Goal: Check status: Check status

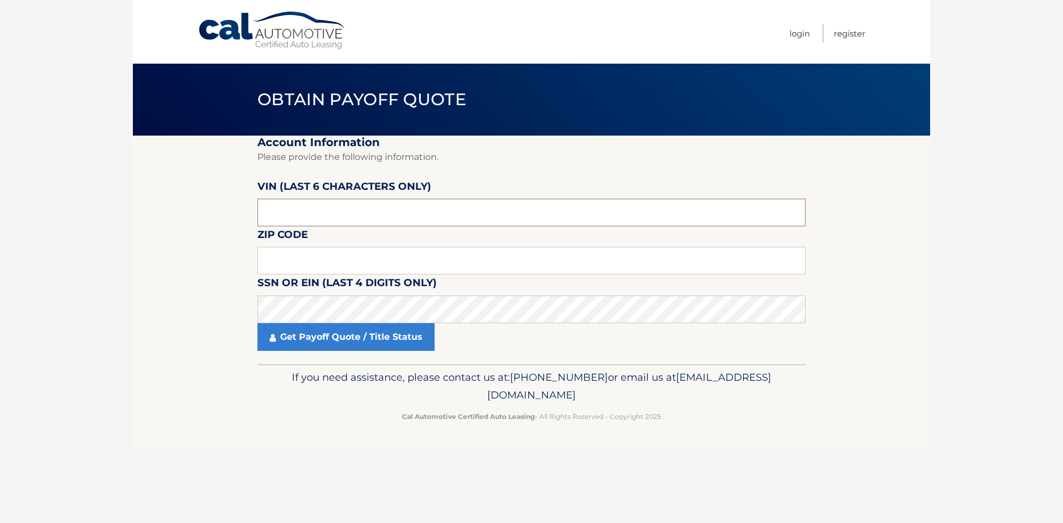
click at [430, 205] on input "text" at bounding box center [531, 213] width 548 height 28
type input "171059"
type input "14224"
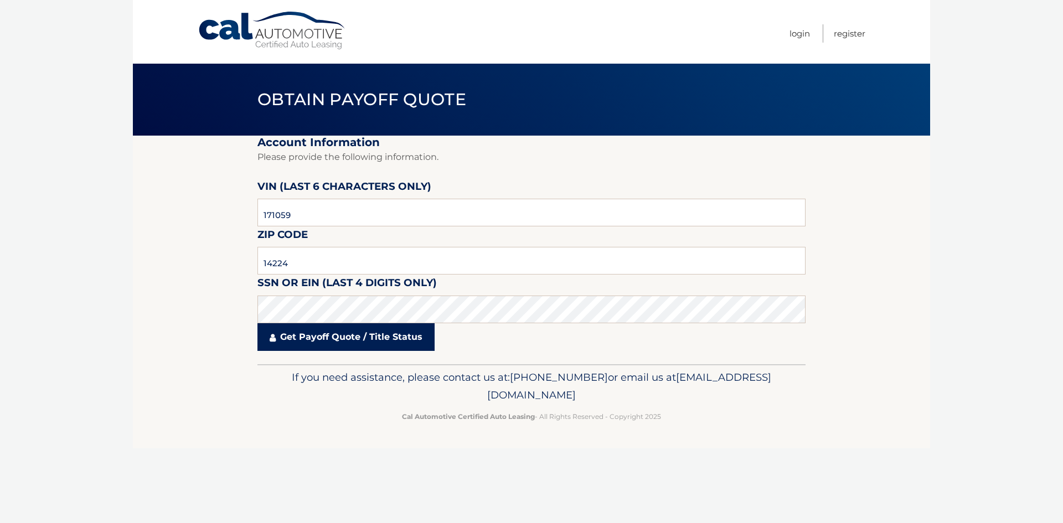
click at [405, 336] on link "Get Payoff Quote / Title Status" at bounding box center [345, 337] width 177 height 28
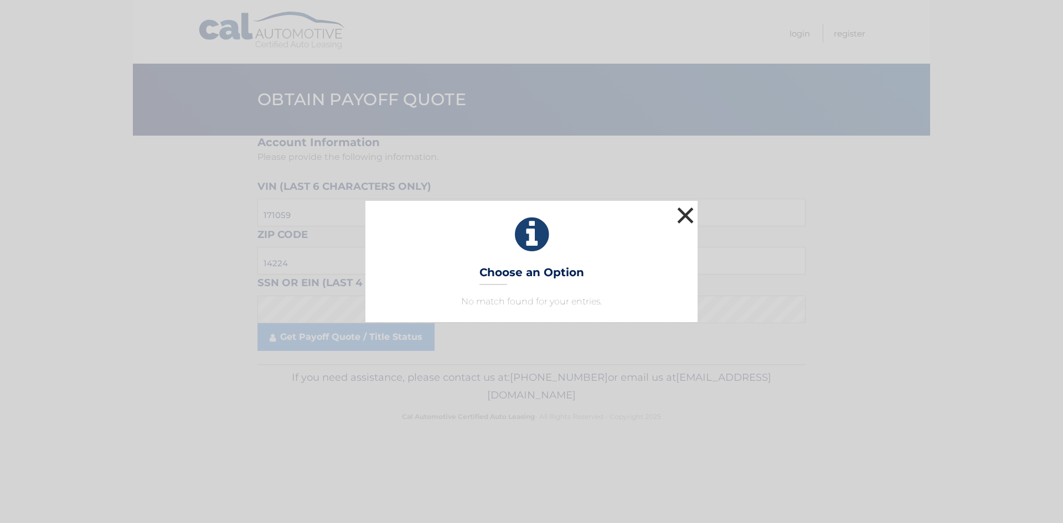
click at [684, 211] on button "×" at bounding box center [685, 215] width 22 height 22
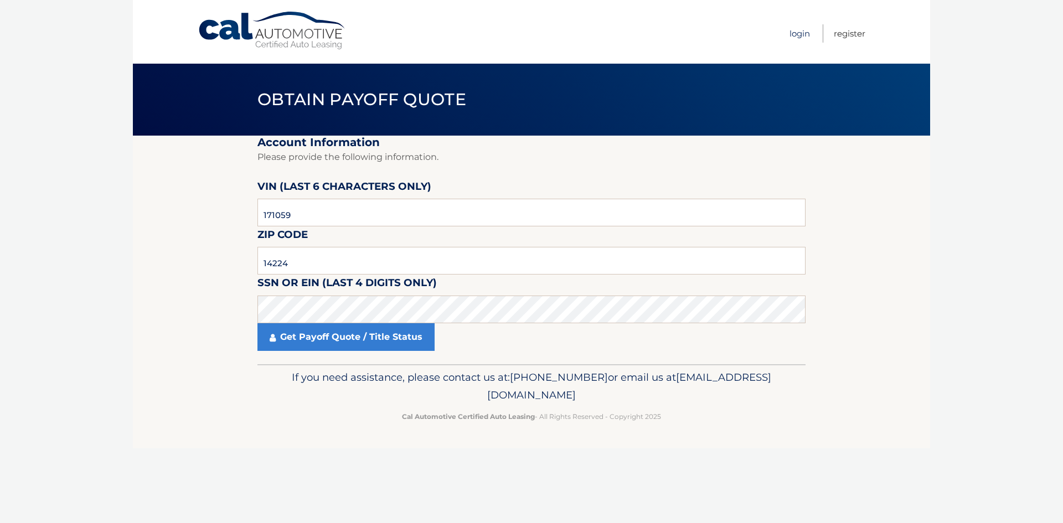
click at [798, 37] on link "Login" at bounding box center [800, 33] width 20 height 18
click at [364, 215] on input "text" at bounding box center [531, 213] width 548 height 28
type input "171059"
type input "1"
type input "14224"
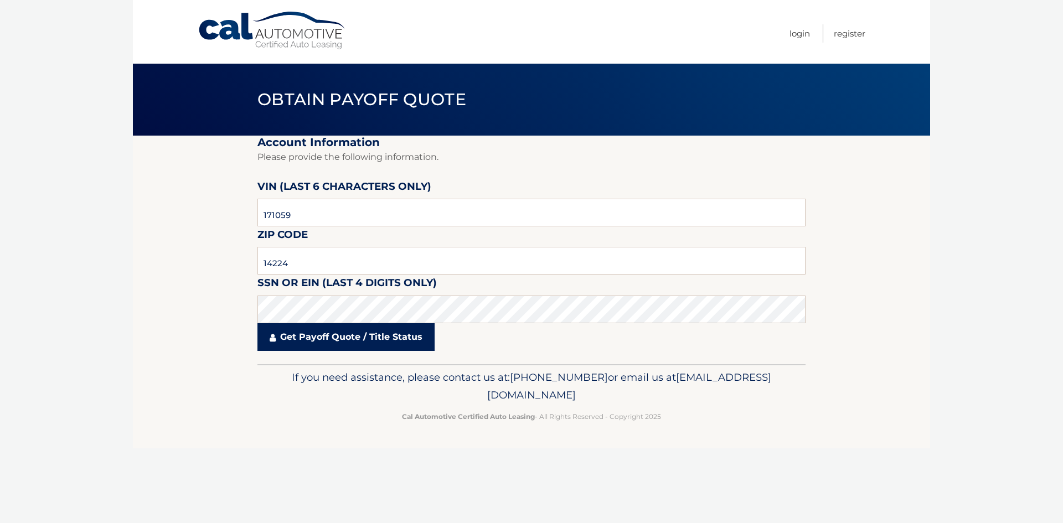
click at [378, 335] on link "Get Payoff Quote / Title Status" at bounding box center [345, 337] width 177 height 28
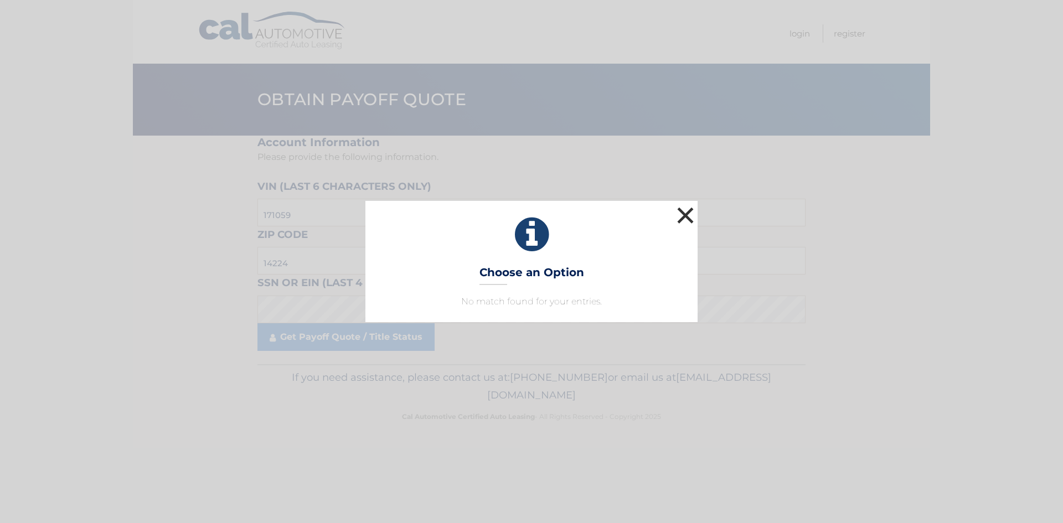
click at [690, 213] on button "×" at bounding box center [685, 215] width 22 height 22
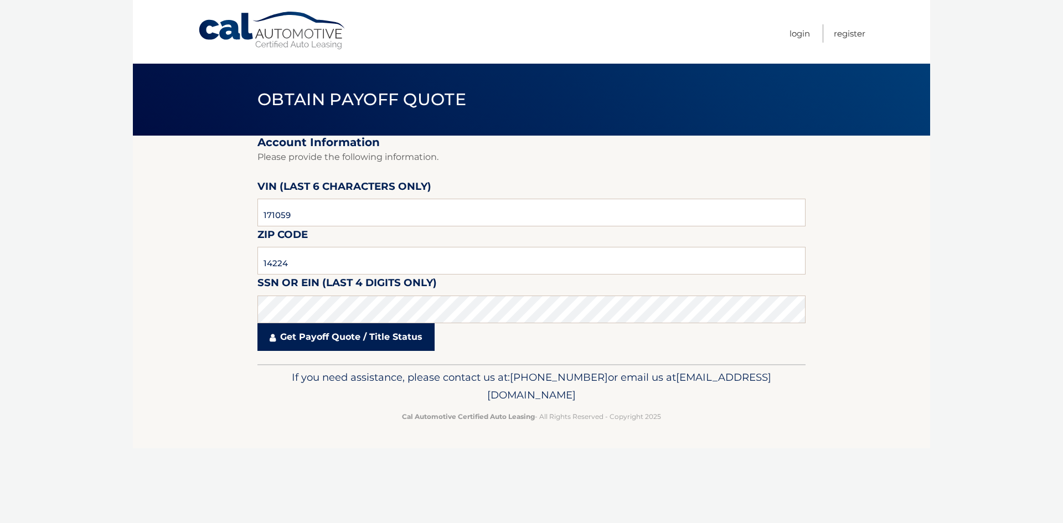
click at [355, 334] on link "Get Payoff Quote / Title Status" at bounding box center [345, 337] width 177 height 28
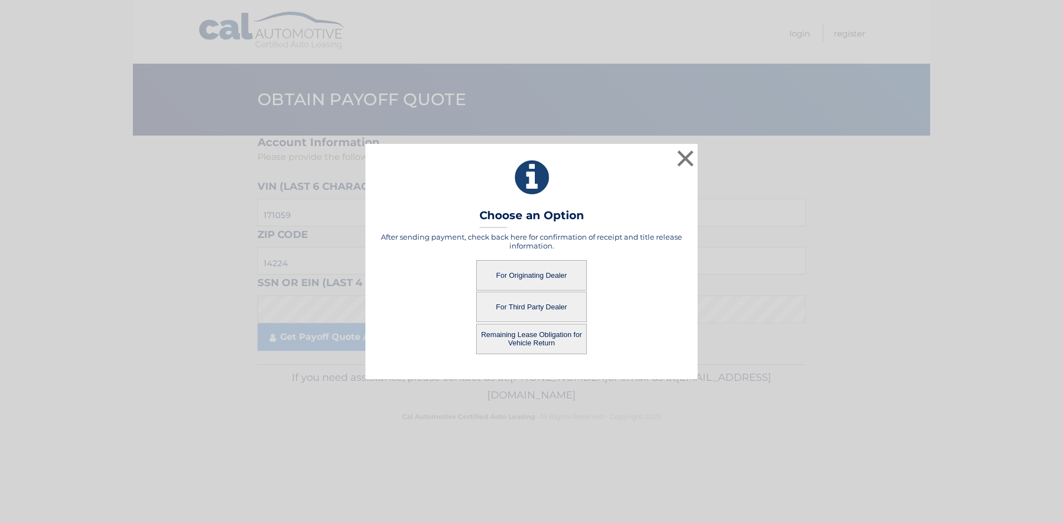
click at [548, 280] on button "For Originating Dealer" at bounding box center [531, 275] width 111 height 30
click at [523, 272] on button "For Originating Dealer" at bounding box center [531, 275] width 111 height 30
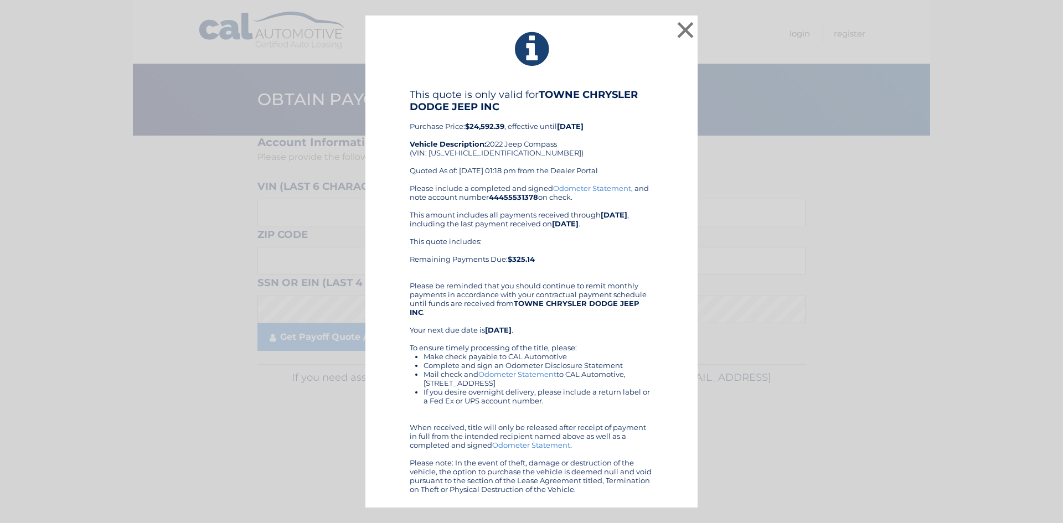
drag, startPoint x: 600, startPoint y: 192, endPoint x: 575, endPoint y: 137, distance: 60.0
click at [575, 137] on div "This quote is only valid for TOWNE CHRYSLER DODGE JEEP INC Purchase Price: $24,…" at bounding box center [532, 136] width 244 height 95
click at [687, 29] on button "×" at bounding box center [685, 30] width 22 height 22
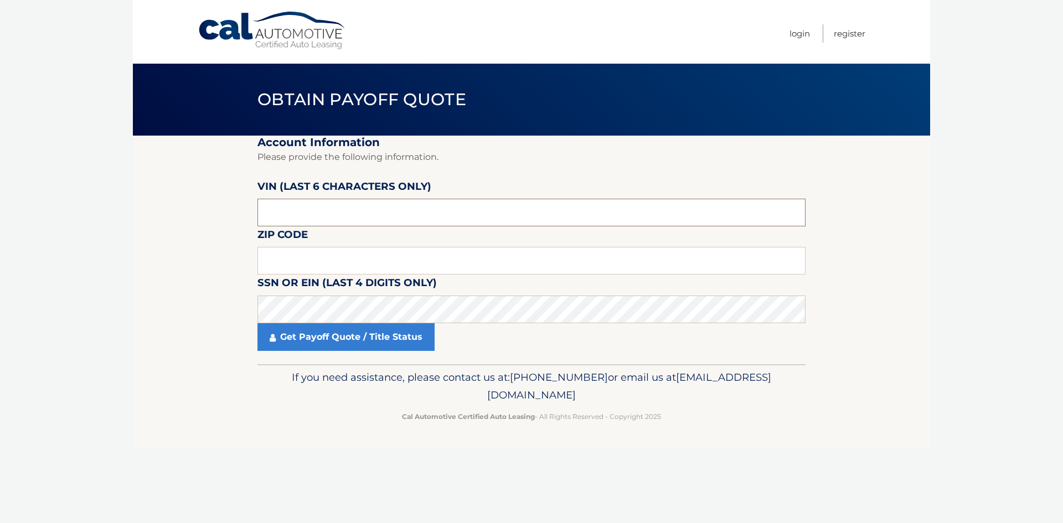
click at [330, 219] on input "text" at bounding box center [531, 213] width 548 height 28
click at [325, 216] on input "text" at bounding box center [531, 213] width 548 height 28
type input "171059"
click at [318, 251] on input "text" at bounding box center [531, 261] width 548 height 28
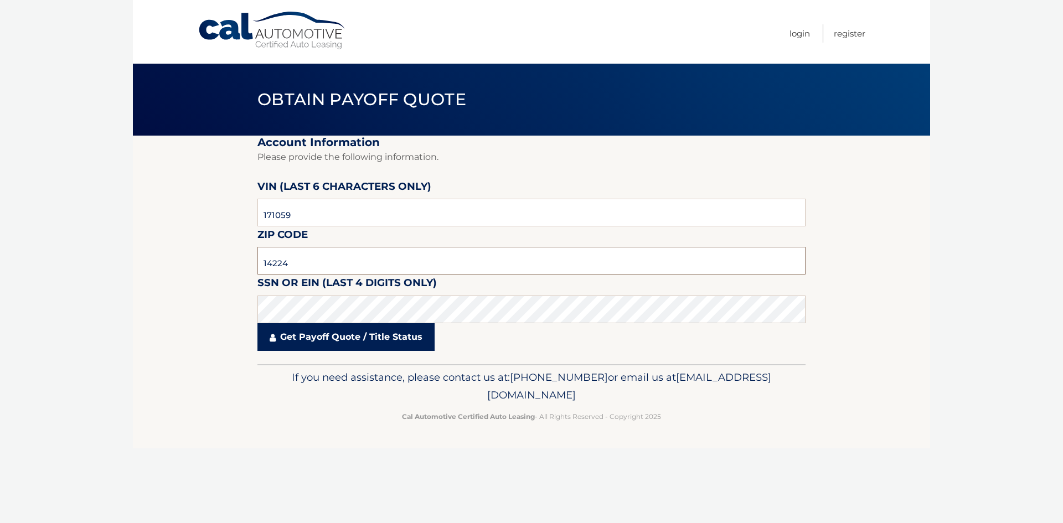
type input "14224"
click at [326, 337] on link "Get Payoff Quote / Title Status" at bounding box center [345, 337] width 177 height 28
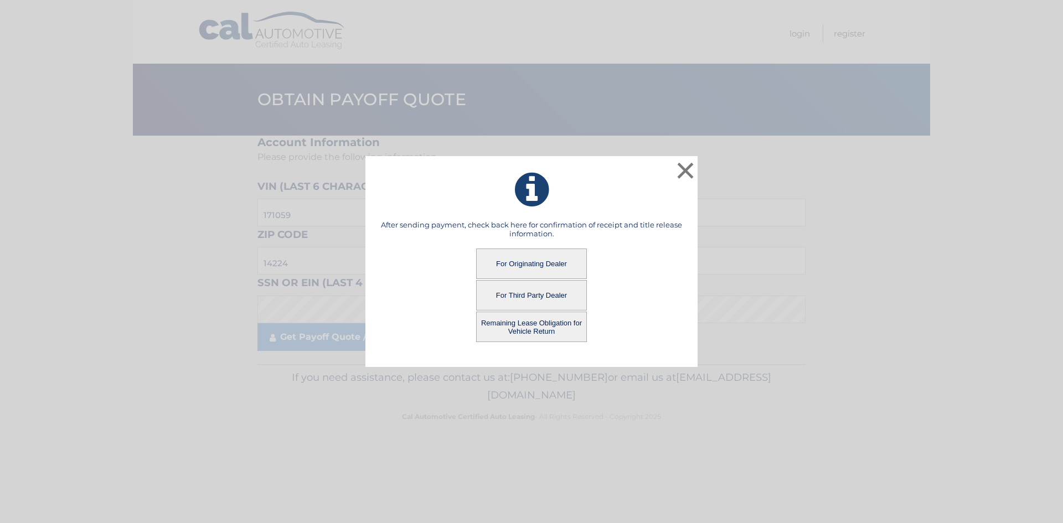
click at [546, 330] on button "Remaining Lease Obligation for Vehicle Return" at bounding box center [531, 327] width 111 height 30
click at [537, 320] on button "Remaining Lease Obligation for Vehicle Return" at bounding box center [531, 327] width 111 height 30
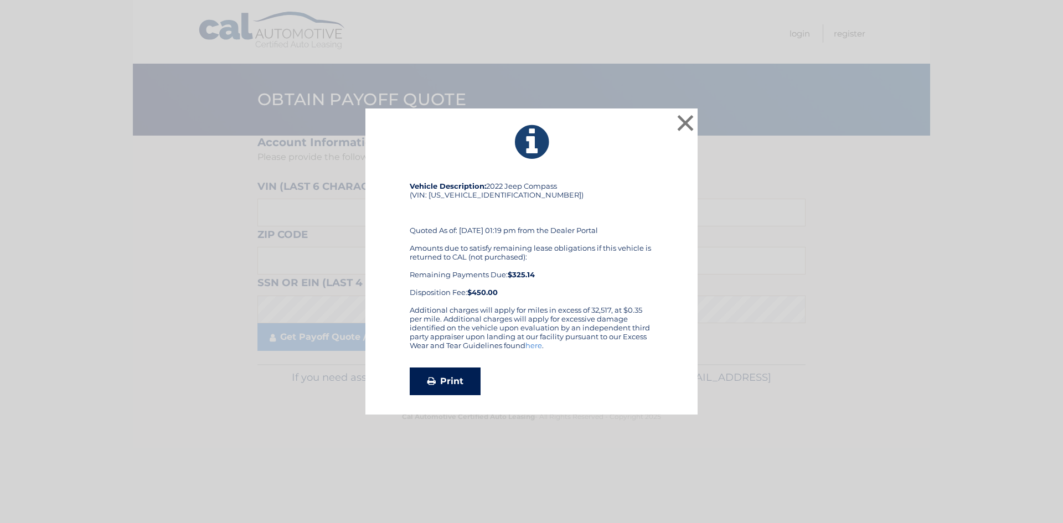
click at [462, 375] on link "Print" at bounding box center [445, 382] width 71 height 28
click at [685, 121] on button "×" at bounding box center [685, 123] width 22 height 22
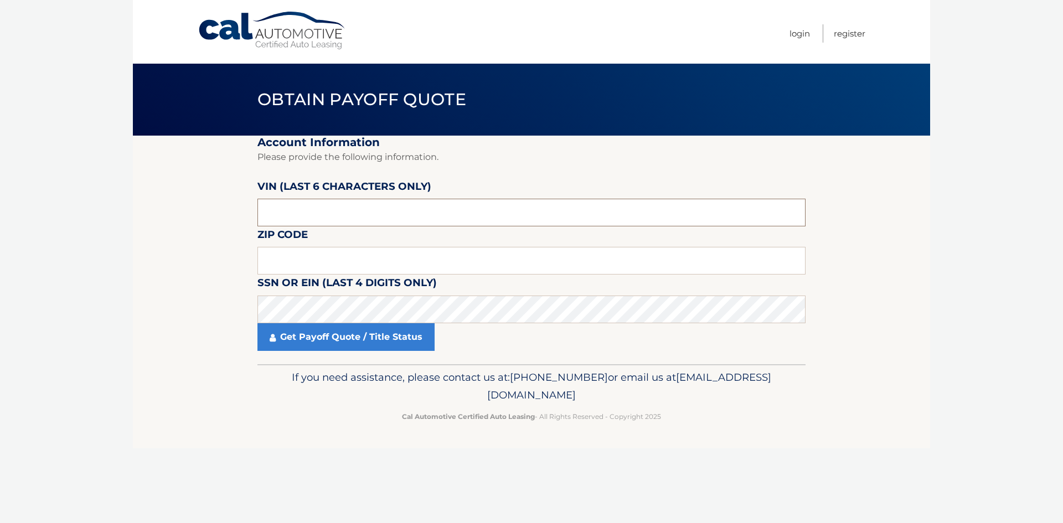
click at [408, 218] on input "text" at bounding box center [531, 213] width 548 height 28
type input "171059"
click at [393, 259] on input "text" at bounding box center [531, 261] width 548 height 28
type input "14224"
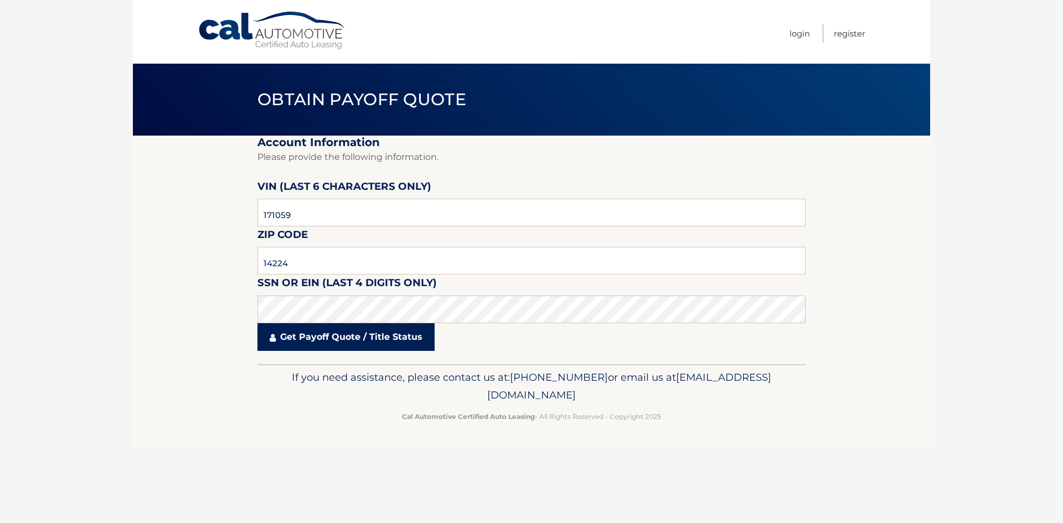
click at [347, 340] on link "Get Payoff Quote / Title Status" at bounding box center [345, 337] width 177 height 28
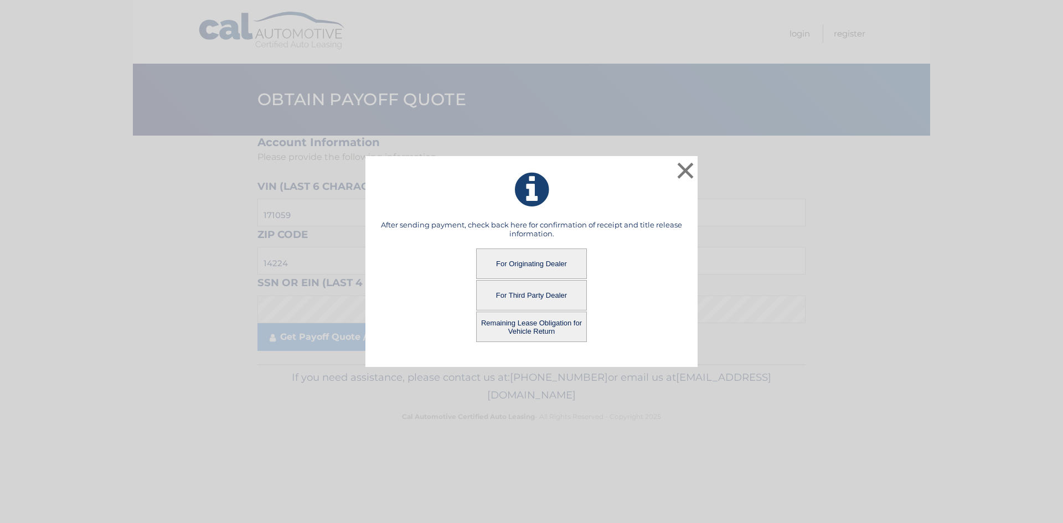
click at [529, 294] on button "For Third Party Dealer" at bounding box center [531, 295] width 111 height 30
click at [556, 297] on button "For Third Party Dealer" at bounding box center [531, 295] width 111 height 30
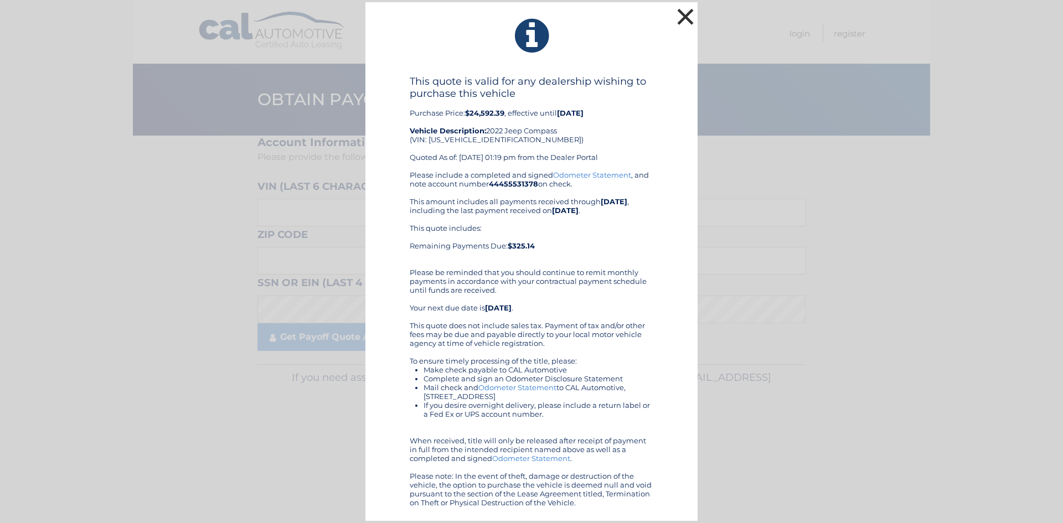
click at [682, 18] on button "×" at bounding box center [685, 17] width 22 height 22
